Goal: Obtain resource: Obtain resource

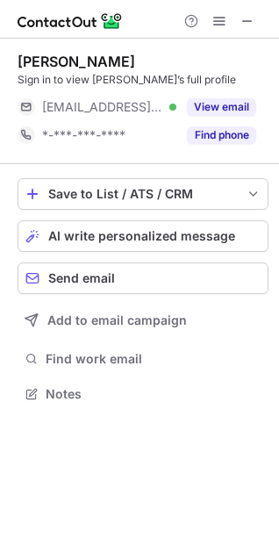
scroll to position [381, 279]
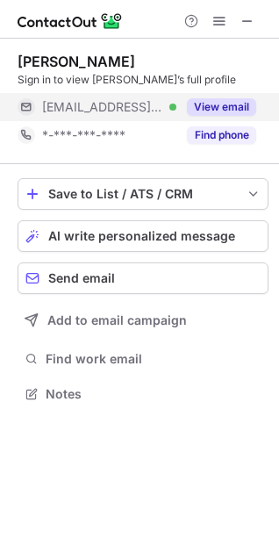
click at [210, 103] on button "View email" at bounding box center [221, 107] width 69 height 18
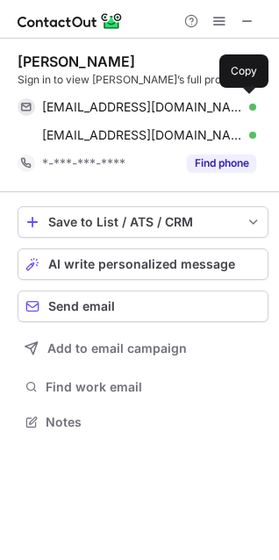
scroll to position [409, 279]
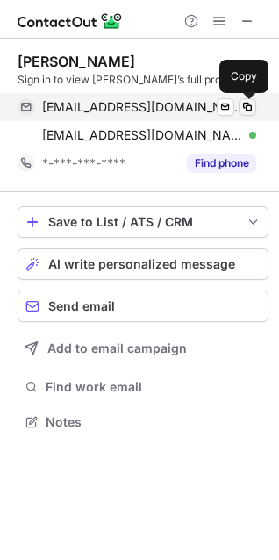
click at [245, 106] on span at bounding box center [248, 107] width 14 height 14
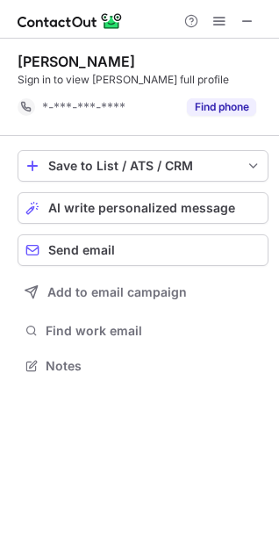
scroll to position [353, 279]
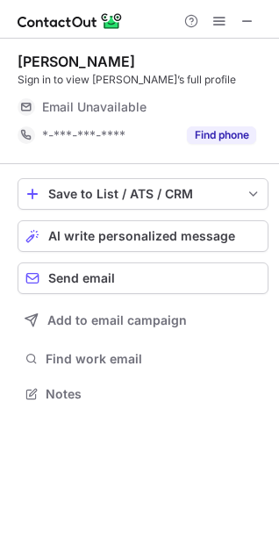
scroll to position [381, 279]
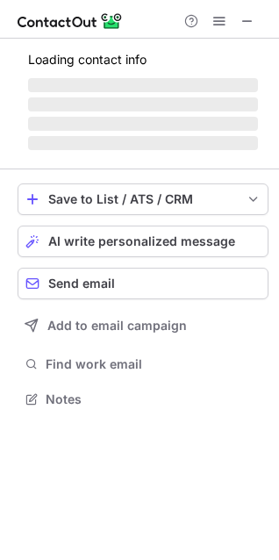
scroll to position [409, 279]
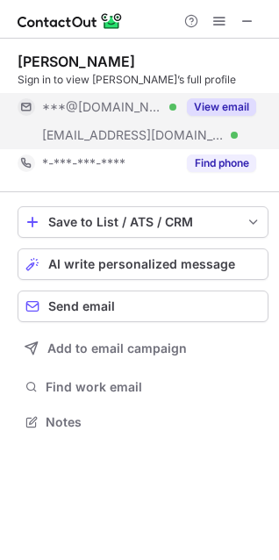
click at [205, 104] on button "View email" at bounding box center [221, 107] width 69 height 18
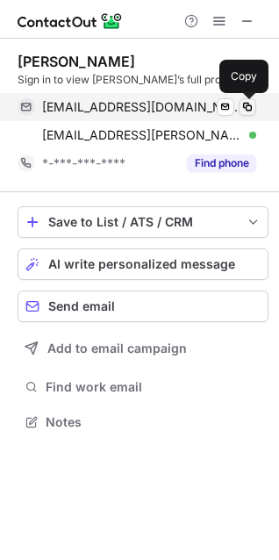
click at [249, 104] on span at bounding box center [248, 107] width 14 height 14
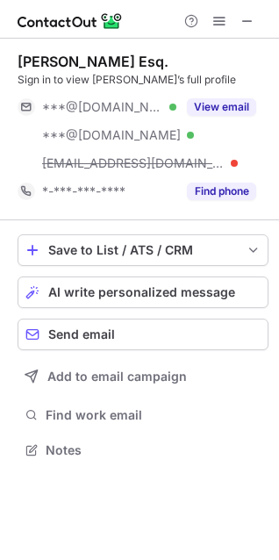
scroll to position [437, 279]
